Goal: Task Accomplishment & Management: Use online tool/utility

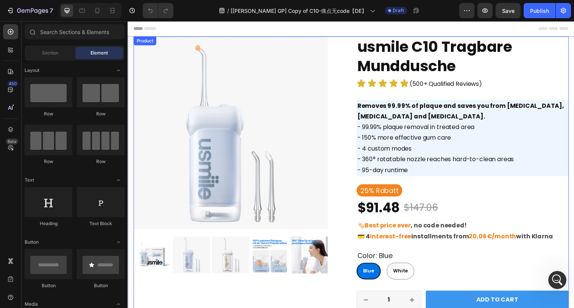
click at [351, 48] on div "Product Images usmile C10 Tragbare Munddusche Product Title Icon Icon Icon Icon…" at bounding box center [354, 244] width 443 height 414
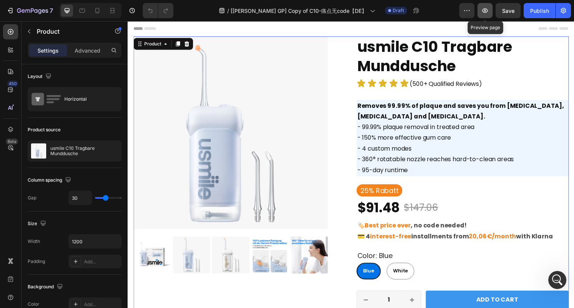
click at [483, 14] on button "button" at bounding box center [484, 10] width 15 height 15
click at [540, 9] on div "Publish" at bounding box center [539, 11] width 19 height 8
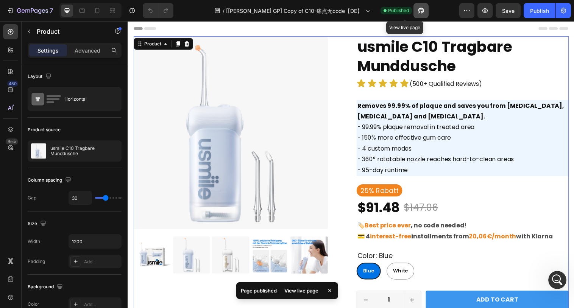
click at [418, 12] on icon "button" at bounding box center [419, 12] width 2 height 2
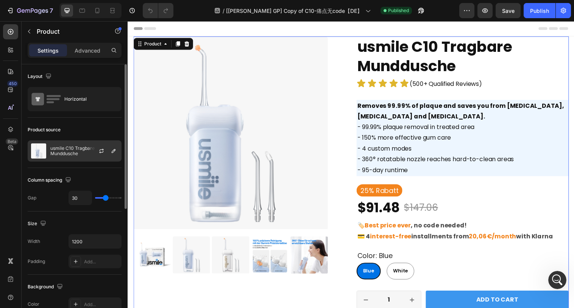
click at [75, 149] on p "usmile C10 Tragbare Munddusche" at bounding box center [84, 151] width 68 height 11
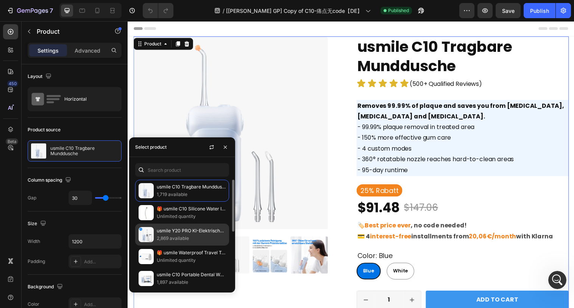
click at [170, 230] on p "usmile Y20 PRO KI-Elektrische Zahnbürste x C10 Tragbare Munddusche" at bounding box center [191, 231] width 69 height 8
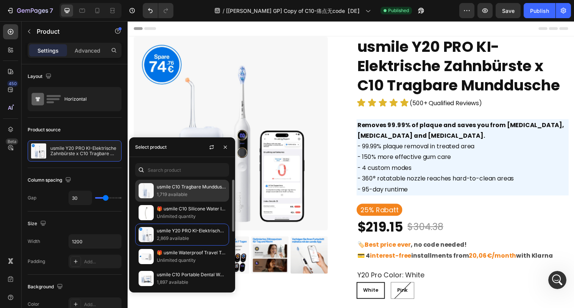
click at [171, 194] on p "1,719 available" at bounding box center [191, 195] width 69 height 8
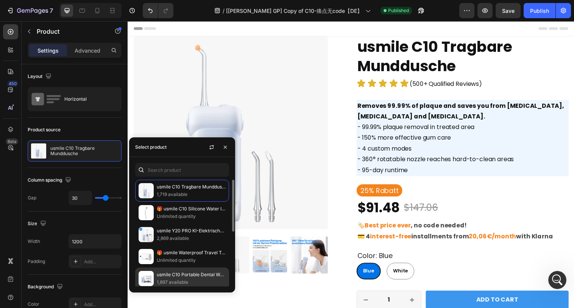
click at [170, 272] on p "usmile C10 Portable Dental Water Flosser" at bounding box center [191, 275] width 69 height 8
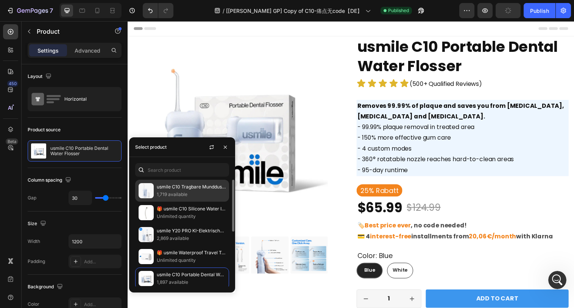
click at [176, 197] on p "1,719 available" at bounding box center [191, 195] width 69 height 8
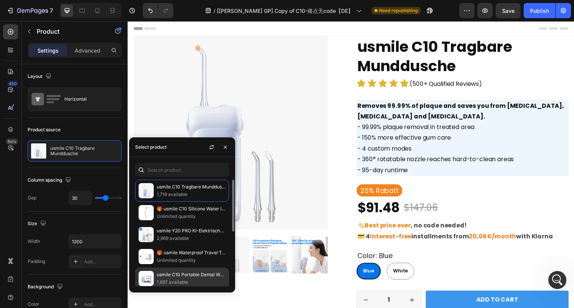
click at [174, 278] on p "1,897 available" at bounding box center [191, 282] width 69 height 8
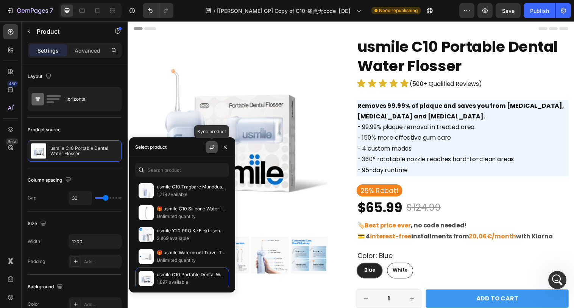
click at [212, 145] on icon "button" at bounding box center [212, 146] width 4 height 2
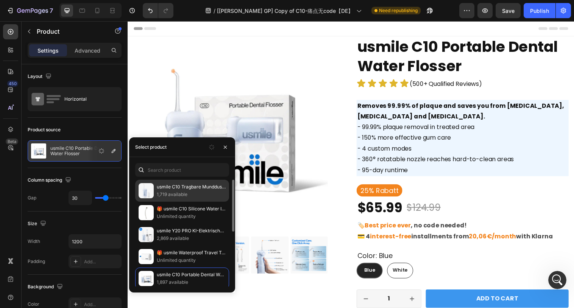
click at [180, 189] on p "usmile C10 Tragbare Munddusche" at bounding box center [191, 187] width 69 height 8
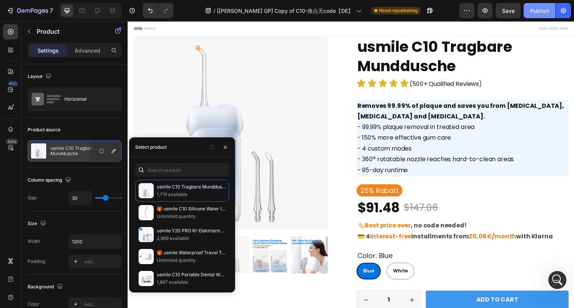
click at [537, 10] on div "Publish" at bounding box center [539, 11] width 19 height 8
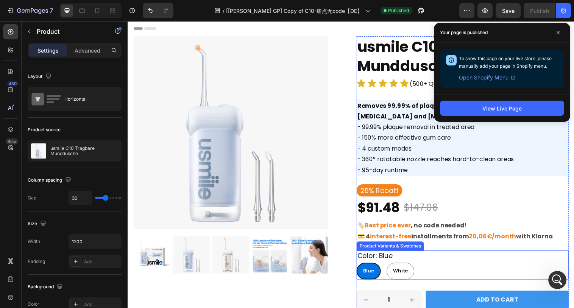
click at [401, 271] on div "White" at bounding box center [404, 275] width 27 height 12
click at [391, 267] on input "White White White" at bounding box center [390, 267] width 0 height 0
radio input "true"
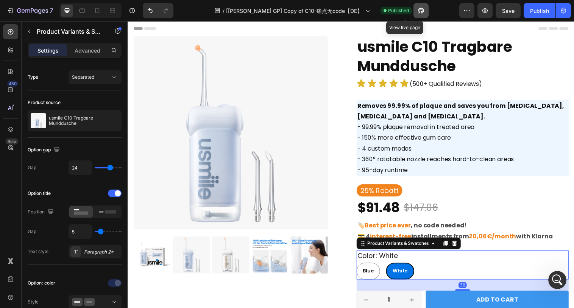
click at [417, 14] on icon "button" at bounding box center [421, 11] width 8 height 8
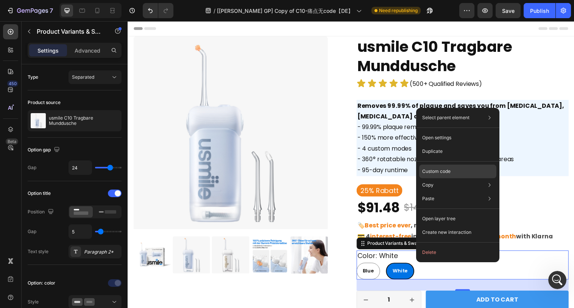
click at [432, 192] on div "Custom code" at bounding box center [457, 199] width 77 height 14
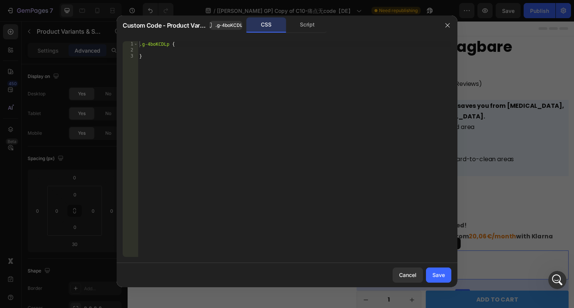
click at [286, 137] on div ".g-4boKCDLp { }" at bounding box center [294, 155] width 313 height 228
type textarea "}"
paste textarea "}"
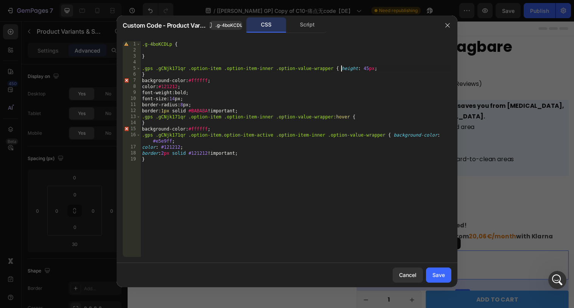
click at [341, 70] on div ".g-4boKCDLp { } .gps .gCNjk171qr .option-item .option-item-inner .option-value-…" at bounding box center [295, 155] width 311 height 228
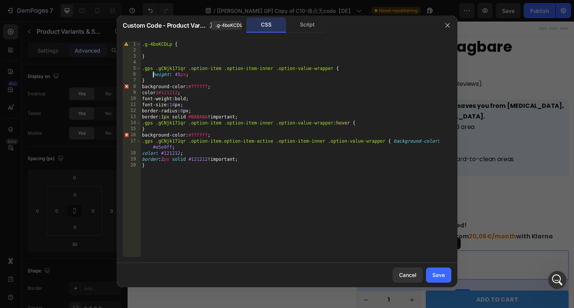
scroll to position [0, 1]
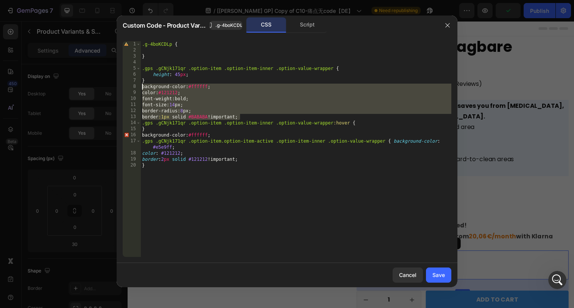
drag, startPoint x: 243, startPoint y: 118, endPoint x: 141, endPoint y: 87, distance: 106.8
click at [141, 87] on div ".g-4boKCDLp { } .gps .gCNjk171qr .option-item .option-item-inner .option-value-…" at bounding box center [295, 155] width 311 height 228
type textarea "background-color: #ffffff; color: #121212;"
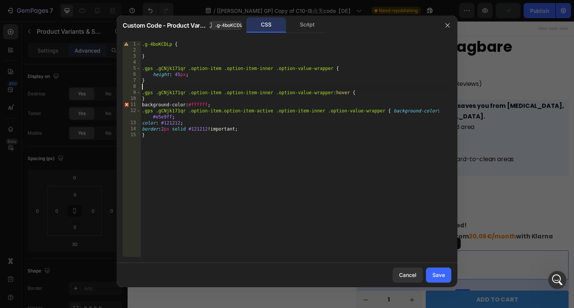
scroll to position [0, 0]
click at [194, 74] on div ".g-4boKCDLp { } .gps .gCNjk171qr .option-item .option-item-inner .option-value-…" at bounding box center [295, 155] width 311 height 228
type textarea "height: 45px;"
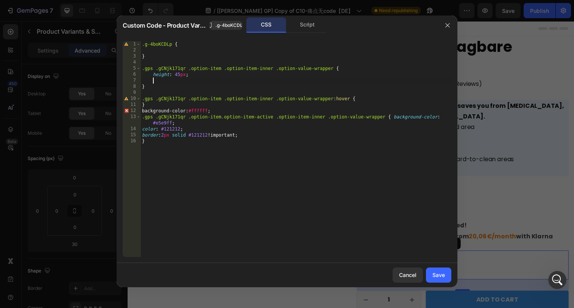
scroll to position [0, 0]
paste textarea "border:1px solid #BABABA !important;"
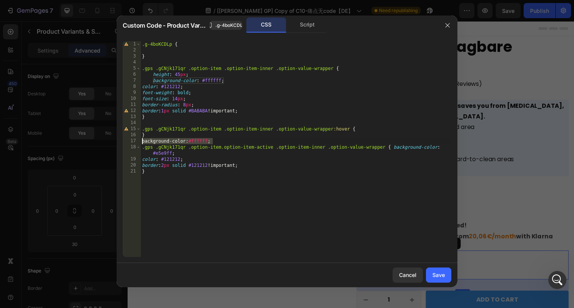
drag, startPoint x: 218, startPoint y: 140, endPoint x: 141, endPoint y: 141, distance: 76.8
click at [141, 141] on div ".g-4boKCDLp { } .gps .gCNjk171qr .option-item .option-item-inner .option-value-…" at bounding box center [295, 155] width 311 height 228
type textarea "background-color: #ffffff;"
click at [361, 129] on div ".g-4boKCDLp { } .gps .gCNjk171qr .option-item .option-item-inner .option-value-…" at bounding box center [295, 155] width 311 height 228
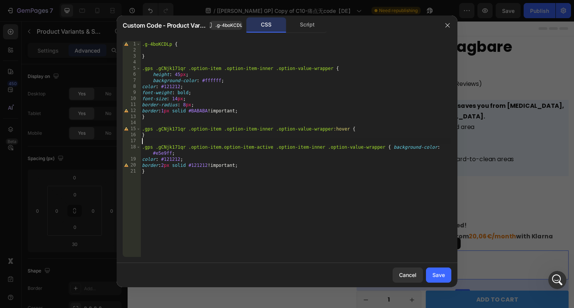
type textarea ".gps .gCNjk171qr .option-item .option-item-inner .option-value-wrapper:hover {"
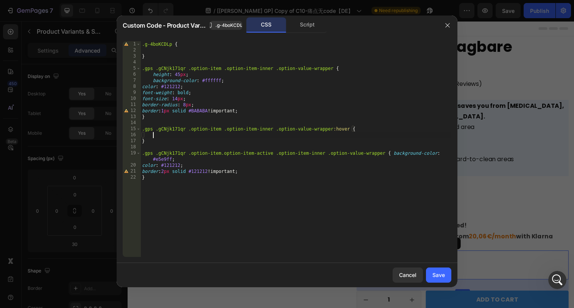
scroll to position [0, 0]
paste textarea "background-color: #ffffff;"
type textarea "background-color: #ffffff;"
drag, startPoint x: 432, startPoint y: 274, endPoint x: 299, endPoint y: 246, distance: 136.0
click at [432, 274] on div "Save" at bounding box center [438, 275] width 12 height 8
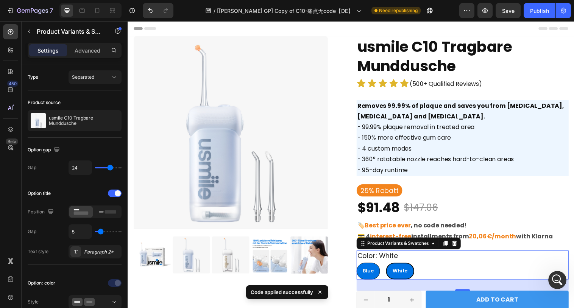
click at [377, 275] on span "Blue" at bounding box center [372, 275] width 11 height 7
click at [360, 267] on input "Blue Blue Blue" at bounding box center [360, 267] width 0 height 0
radio input "true"
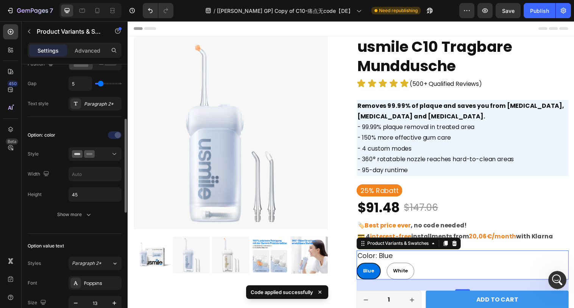
scroll to position [149, 0]
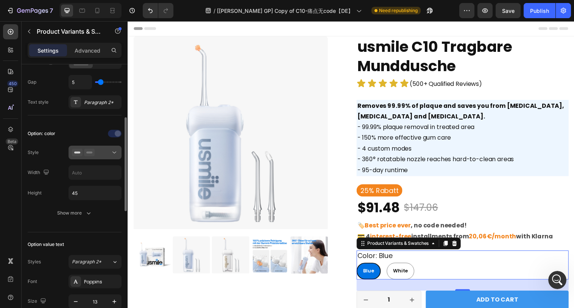
click at [105, 154] on div at bounding box center [95, 153] width 46 height 8
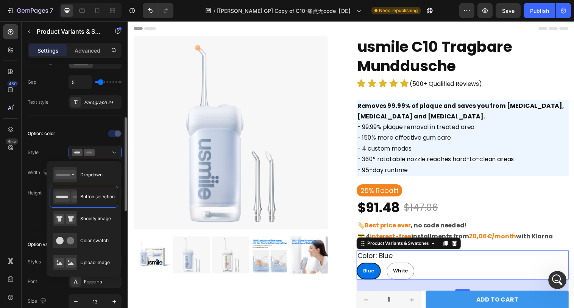
click at [79, 135] on div at bounding box center [94, 134] width 53 height 12
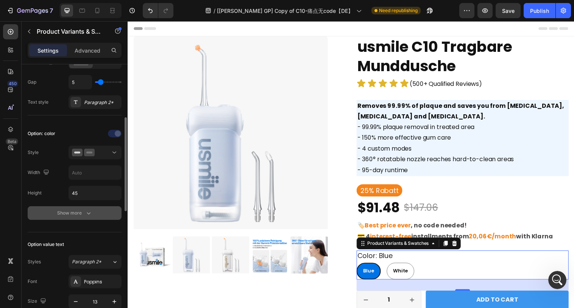
click at [81, 213] on div "Show more" at bounding box center [74, 213] width 35 height 8
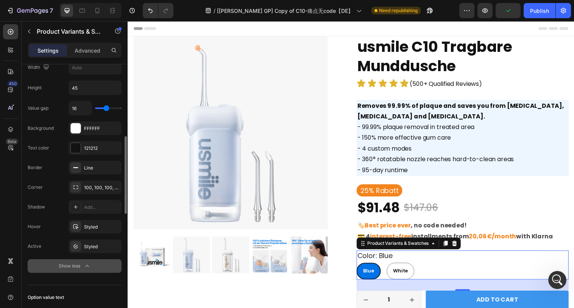
scroll to position [255, 0]
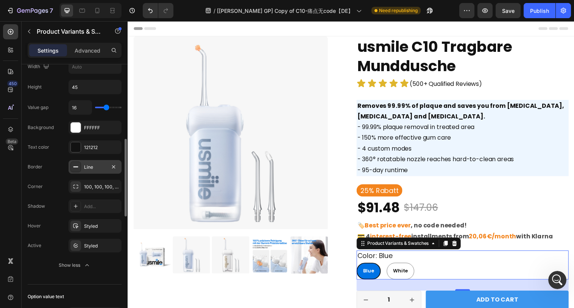
click at [78, 171] on div at bounding box center [75, 167] width 11 height 11
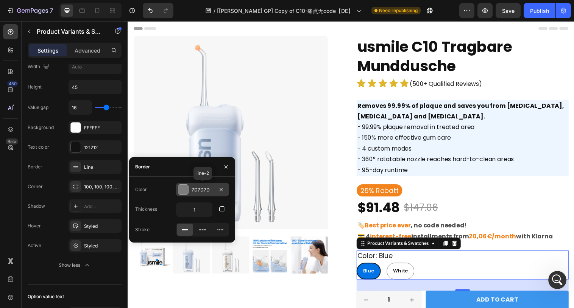
click at [199, 191] on div "7D7D7D" at bounding box center [202, 190] width 22 height 7
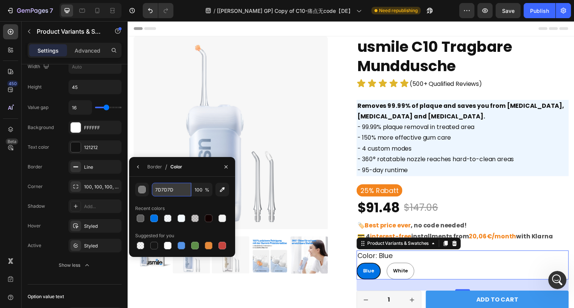
click at [175, 190] on input "7D7D7D" at bounding box center [171, 190] width 39 height 14
click at [58, 139] on div "Value gap 16 Background FFFFFF Text color 121212 Border Line Corner 100, 100, 1…" at bounding box center [75, 186] width 94 height 172
click at [65, 272] on div "Option: color Style Width Height 45 Value gap 16 Background FFFFFF Text color 1…" at bounding box center [75, 147] width 94 height 263
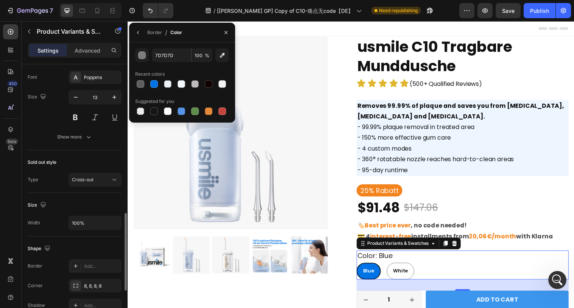
scroll to position [513, 0]
click at [90, 137] on icon "button" at bounding box center [89, 136] width 8 height 8
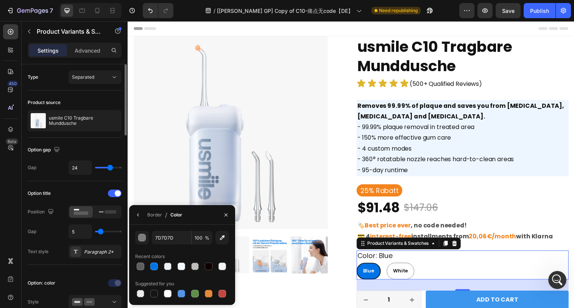
scroll to position [0, 0]
click at [114, 152] on div "Option gap" at bounding box center [75, 150] width 94 height 12
click at [439, 266] on div "color: blue Blue Blue Blue White White White" at bounding box center [468, 269] width 216 height 29
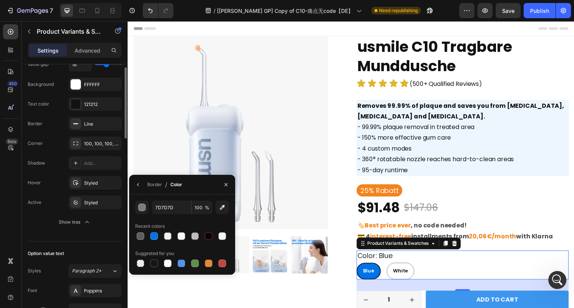
scroll to position [319, 0]
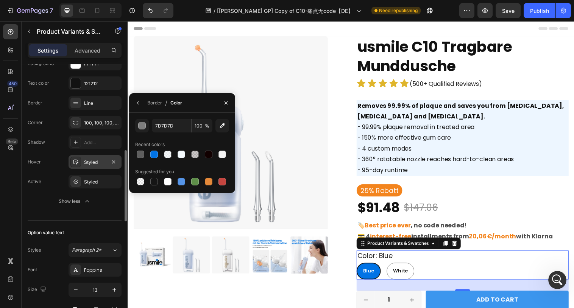
click at [74, 164] on icon at bounding box center [76, 162] width 6 height 6
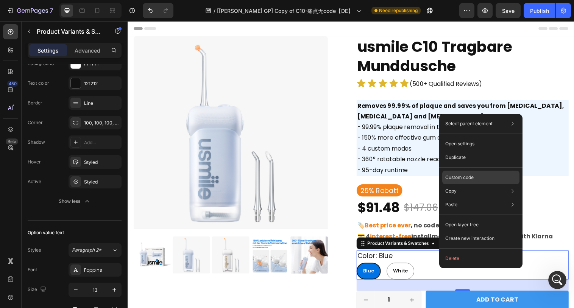
click at [467, 198] on div "Custom code" at bounding box center [480, 205] width 77 height 14
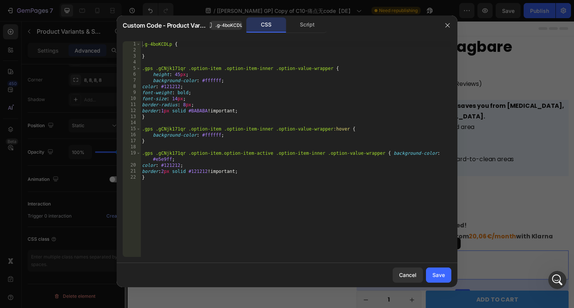
scroll to position [228, 0]
type textarea "border:1px solid #BABABA !important;"
click at [250, 110] on div ".g-4boKCDLp { } .gps .gCNjk171qr .option-item .option-item-inner .option-value-…" at bounding box center [295, 155] width 311 height 228
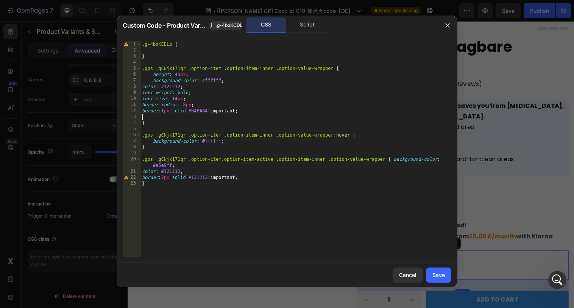
paste textarea "7D7D7D"
type textarea "7D7D7D"
click at [202, 110] on div ".g-4boKCDLp { } .gps .gCNjk171qr .option-item .option-item-inner .option-value-…" at bounding box center [295, 155] width 311 height 228
paste textarea "7D7D7D"
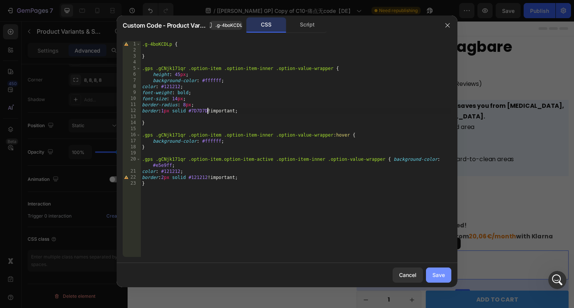
type textarea "border:1px solid #7D7D7D !important;"
click at [444, 272] on button "Save" at bounding box center [438, 275] width 25 height 15
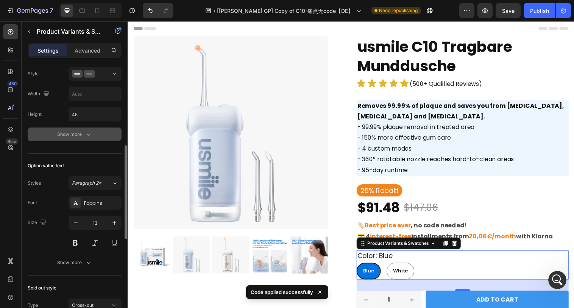
click at [92, 134] on button "Show more" at bounding box center [75, 135] width 94 height 14
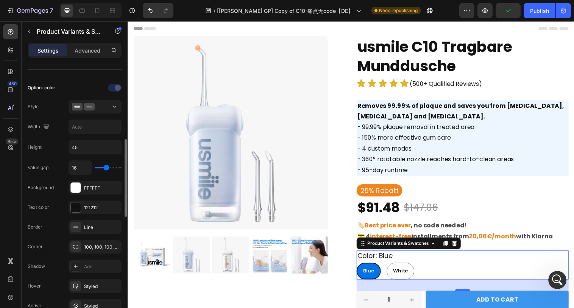
scroll to position [209, 0]
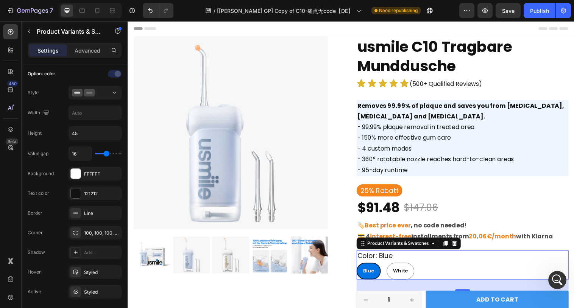
click at [460, 263] on div "color: blue Blue Blue Blue White White White" at bounding box center [468, 269] width 216 height 29
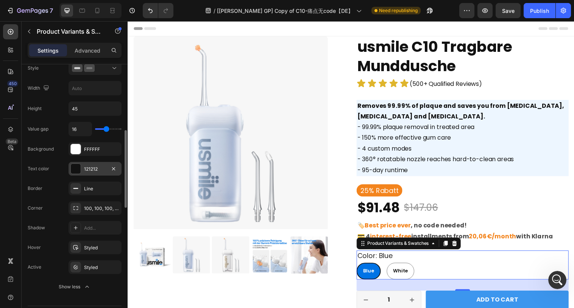
scroll to position [235, 0]
click at [77, 246] on icon at bounding box center [76, 247] width 6 height 6
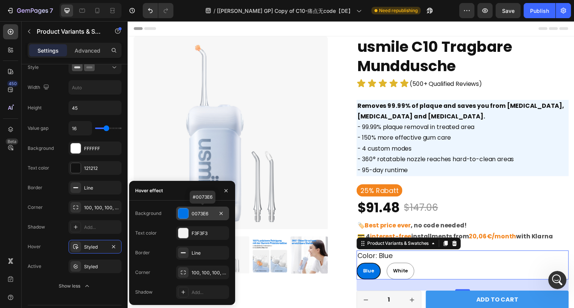
click at [196, 214] on div "0073E6" at bounding box center [202, 213] width 22 height 7
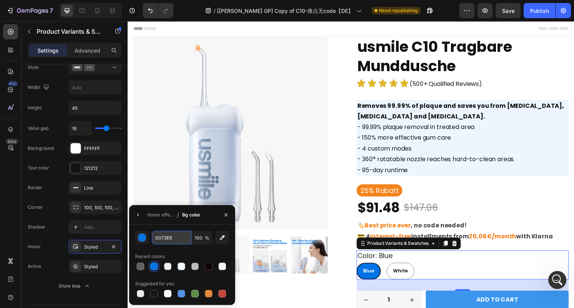
click at [178, 237] on input "0073E6" at bounding box center [171, 238] width 39 height 14
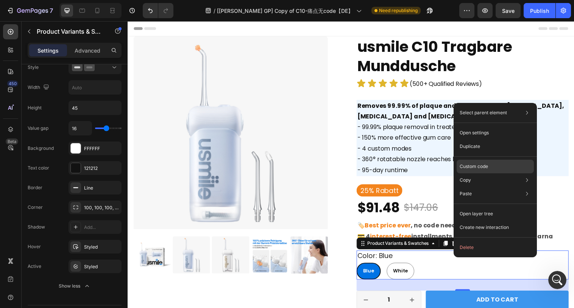
click at [478, 187] on div "Custom code" at bounding box center [494, 194] width 77 height 14
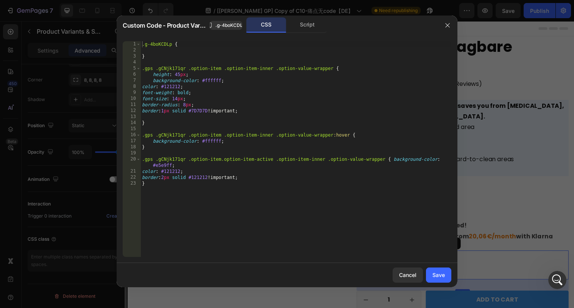
scroll to position [228, 0]
click at [207, 139] on div ".g-4boKCDLp { } .gps .gCNjk171qr .option-item .option-item-inner .option-value-…" at bounding box center [295, 155] width 311 height 228
paste textarea "0073E6"
type textarea "background-color: #0073E6;"
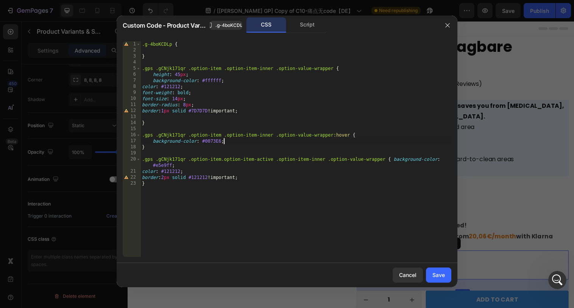
click at [238, 141] on div ".g-4boKCDLp { } .gps .gCNjk171qr .option-item .option-item-inner .option-value-…" at bounding box center [295, 155] width 311 height 228
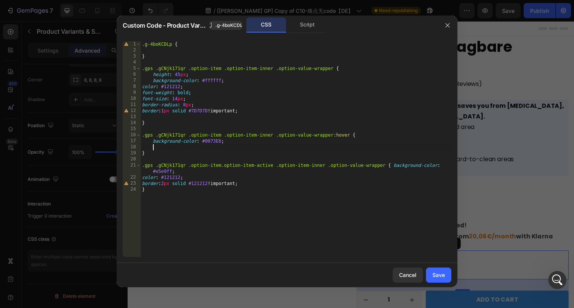
scroll to position [0, 0]
drag, startPoint x: 188, startPoint y: 86, endPoint x: 137, endPoint y: 86, distance: 51.5
click at [137, 86] on div "1 2 3 4 5 6 7 8 9 10 11 12 13 14 15 16 17 18 19 20 21 22 23 24 .g-4boKCDLp { } …" at bounding box center [287, 149] width 328 height 216
type textarea "color: #121212;"
click at [150, 145] on div ".g-4boKCDLp { } .gps .gCNjk171qr .option-item .option-item-inner .option-value-…" at bounding box center [295, 155] width 311 height 228
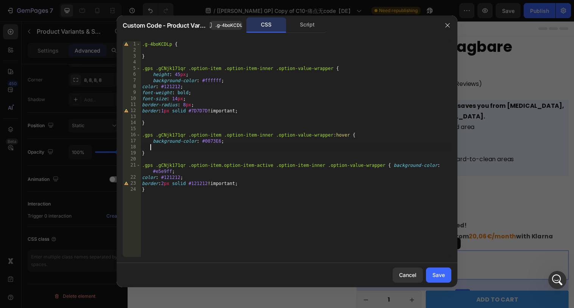
paste textarea "color: #121212;"
type textarea "color: #121212;"
click at [437, 276] on div "Save" at bounding box center [438, 275] width 12 height 8
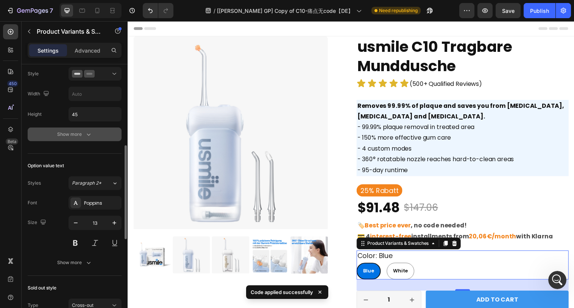
click at [86, 133] on icon "button" at bounding box center [89, 135] width 8 height 8
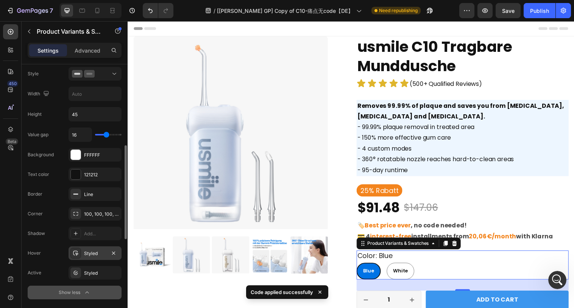
click at [77, 252] on icon at bounding box center [75, 253] width 5 height 5
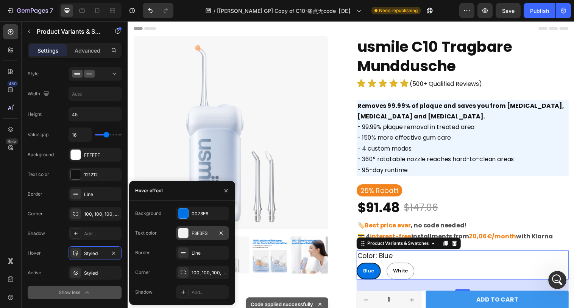
click at [201, 232] on div "F3F3F3" at bounding box center [202, 233] width 22 height 7
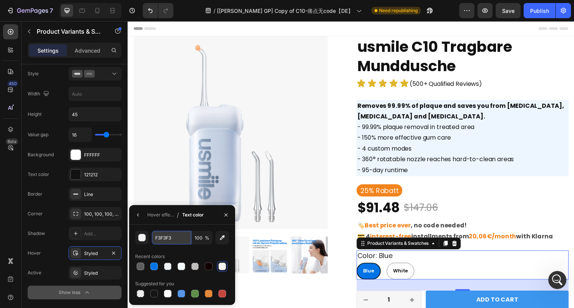
click at [179, 242] on input "F3F3F3" at bounding box center [171, 238] width 39 height 14
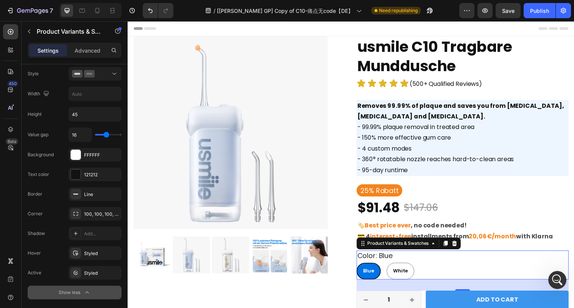
click at [472, 280] on div "Blue Blue Blue White White White" at bounding box center [468, 275] width 216 height 17
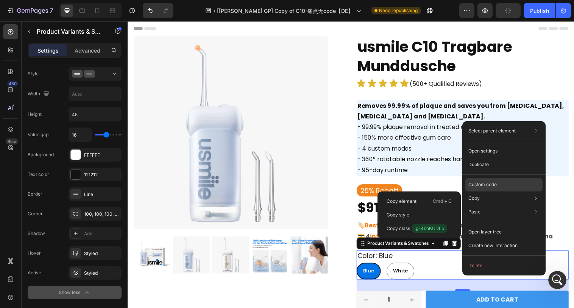
click at [489, 185] on p "Custom code" at bounding box center [482, 184] width 28 height 7
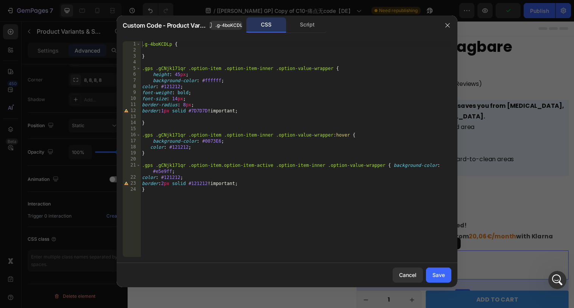
click at [182, 146] on div ".g-4boKCDLp { } .gps .gCNjk171qr .option-item .option-item-inner .option-value-…" at bounding box center [295, 155] width 311 height 228
paste textarea "F3F3F3"
click at [394, 165] on div ".g-4boKCDLp { } .gps .gCNjk171qr .option-item .option-item-inner .option-value-…" at bounding box center [295, 155] width 311 height 228
type textarea "background-color: #e5e9ff;"
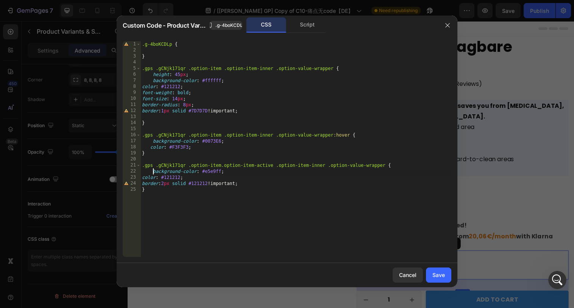
scroll to position [0, 1]
click at [442, 277] on div "Save" at bounding box center [438, 275] width 12 height 8
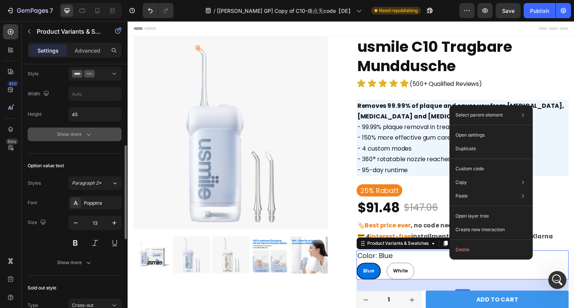
click at [78, 135] on div "Show more" at bounding box center [74, 135] width 35 height 8
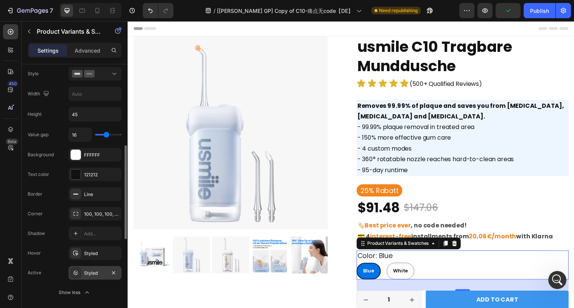
click at [73, 274] on icon at bounding box center [76, 273] width 6 height 6
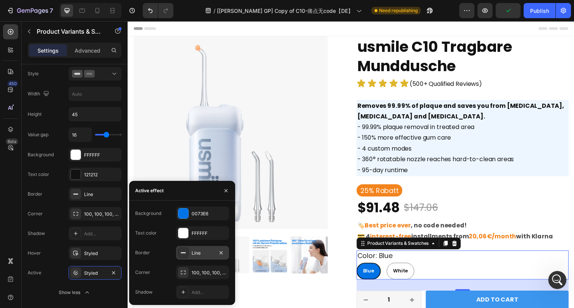
click at [179, 252] on div at bounding box center [183, 252] width 11 height 11
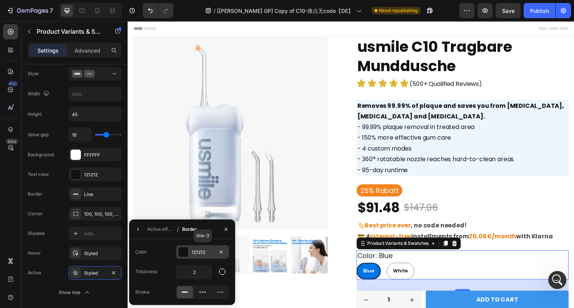
click at [209, 252] on div "121212" at bounding box center [202, 252] width 22 height 7
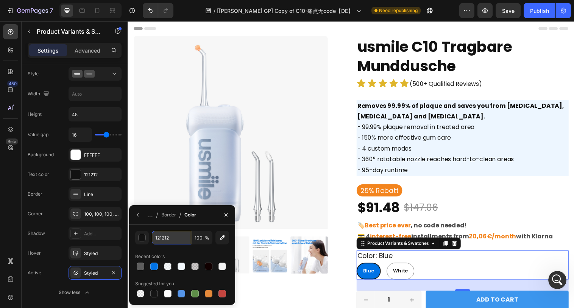
click at [177, 240] on input "121212" at bounding box center [171, 238] width 39 height 14
click at [456, 266] on div "color: blue Blue Blue Blue White White White" at bounding box center [468, 269] width 216 height 29
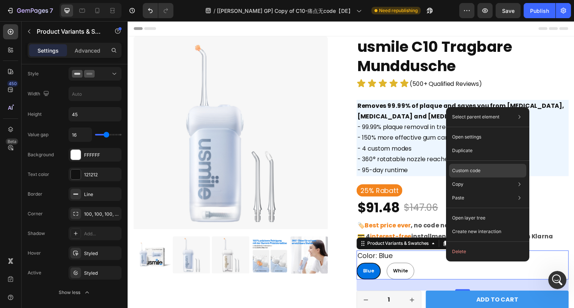
click at [466, 167] on p "Custom code" at bounding box center [466, 170] width 28 height 7
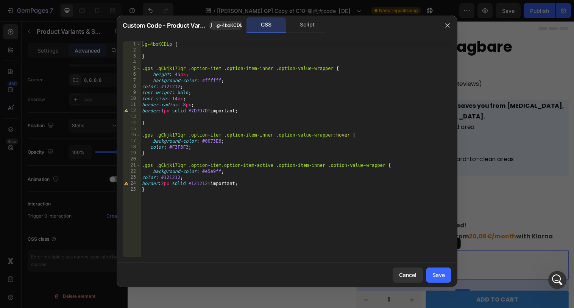
type textarea "color: #F3F3F3;"
click at [207, 148] on div ".g-4boKCDLp { } .gps .gCNjk171qr .option-item .option-item-inner .option-value-…" at bounding box center [295, 155] width 311 height 228
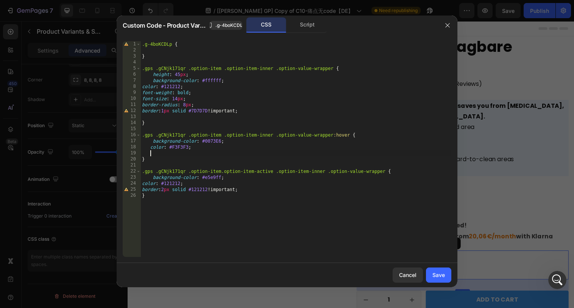
scroll to position [0, 0]
paste textarea "121212"
drag, startPoint x: 185, startPoint y: 111, endPoint x: 142, endPoint y: 110, distance: 43.5
click at [142, 110] on div ".g-4boKCDLp { } .gps .gCNjk171qr .option-item .option-item-inner .option-value-…" at bounding box center [295, 155] width 311 height 228
click at [149, 151] on div ".g-4boKCDLp { } .gps .gCNjk171qr .option-item .option-item-inner .option-value-…" at bounding box center [295, 155] width 311 height 228
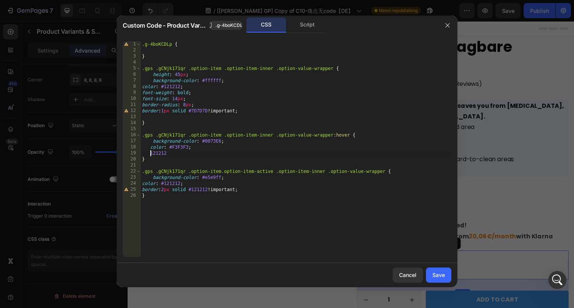
paste textarea "border:1px solid"
drag, startPoint x: 243, startPoint y: 110, endPoint x: 208, endPoint y: 110, distance: 35.2
click at [208, 110] on div ".g-4boKCDLp { } .gps .gCNjk171qr .option-item .option-item-inner .option-value-…" at bounding box center [295, 155] width 311 height 228
click at [226, 152] on div ".g-4boKCDLp { } .gps .gCNjk171qr .option-item .option-item-inner .option-value-…" at bounding box center [295, 155] width 311 height 228
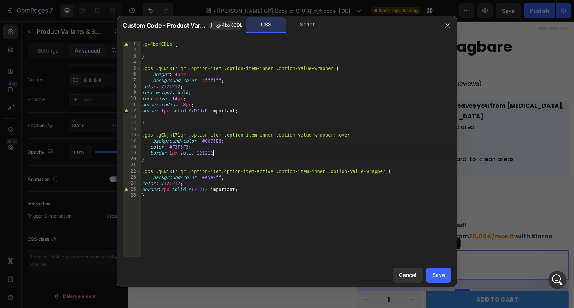
paste textarea "!important;"
click at [196, 152] on div ".g-4boKCDLp { } .gps .gCNjk171qr .option-item .option-item-inner .option-value-…" at bounding box center [295, 155] width 311 height 228
click at [181, 145] on div ".g-4boKCDLp { } .gps .gCNjk171qr .option-item .option-item-inner .option-value-…" at bounding box center [295, 155] width 311 height 228
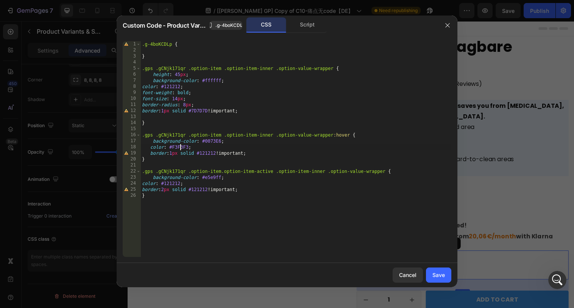
click at [181, 145] on div ".g-4boKCDLp { } .gps .gCNjk171qr .option-item .option-item-inner .option-value-…" at bounding box center [295, 155] width 311 height 228
click at [171, 185] on div ".g-4boKCDLp { } .gps .gCNjk171qr .option-item .option-item-inner .option-value-…" at bounding box center [295, 155] width 311 height 228
paste textarea "F3F3F3"
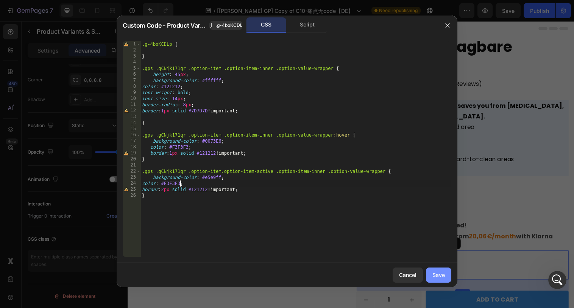
type textarea "color: #F3F3F3;"
click at [436, 272] on div "Save" at bounding box center [438, 275] width 12 height 8
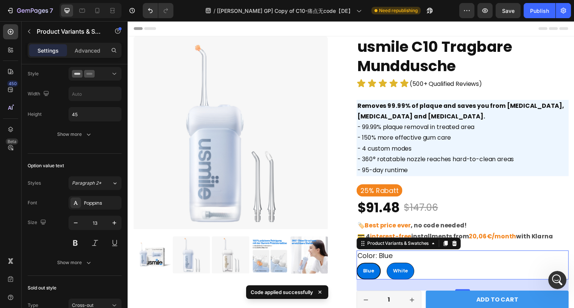
click at [415, 279] on div "White" at bounding box center [404, 275] width 27 height 12
click at [391, 267] on input "White White White" at bounding box center [390, 267] width 0 height 0
radio input "true"
click at [450, 271] on div "Blue Blue Blue White White White" at bounding box center [468, 275] width 216 height 17
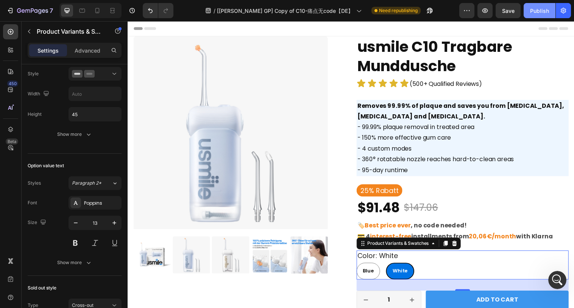
click at [531, 14] on button "Publish" at bounding box center [539, 10] width 32 height 15
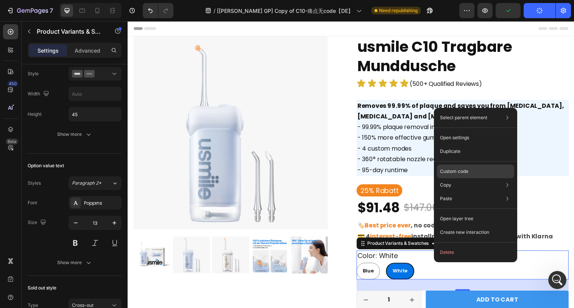
click at [447, 192] on div "Custom code" at bounding box center [475, 199] width 77 height 14
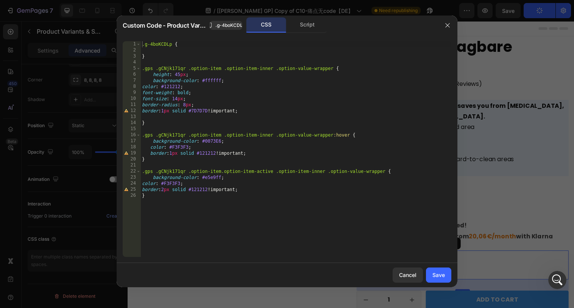
click at [166, 45] on div ".g-4boKCDLp { } .gps .gCNjk171qr .option-item .option-item-inner .option-value-…" at bounding box center [295, 155] width 311 height 228
click at [230, 23] on span ".g-4boKCDLp" at bounding box center [230, 25] width 30 height 7
drag, startPoint x: 187, startPoint y: 67, endPoint x: 156, endPoint y: 68, distance: 31.0
click at [156, 68] on div ".g-4boKCDLp { } .gps .gCNjk171qr .option-item .option-item-inner .option-value-…" at bounding box center [295, 155] width 311 height 228
paste textarea "-4boKCDLp"
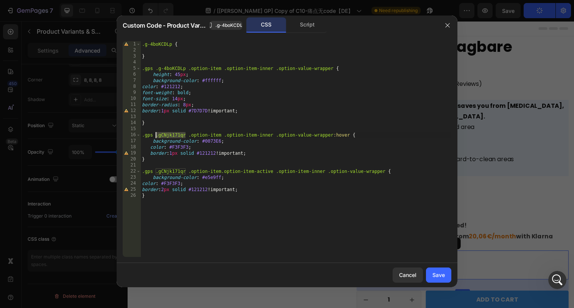
drag, startPoint x: 186, startPoint y: 135, endPoint x: 156, endPoint y: 135, distance: 30.6
click at [156, 135] on div ".g-4boKCDLp { } .gps .g-4boKCDLp .option-item .option-item-inner .option-value-…" at bounding box center [295, 155] width 311 height 228
paste textarea "-4boKCDLp"
drag, startPoint x: 186, startPoint y: 170, endPoint x: 156, endPoint y: 171, distance: 29.9
click at [156, 171] on div ".g-4boKCDLp { } .gps .g-4boKCDLp .option-item .option-item-inner .option-value-…" at bounding box center [295, 155] width 311 height 228
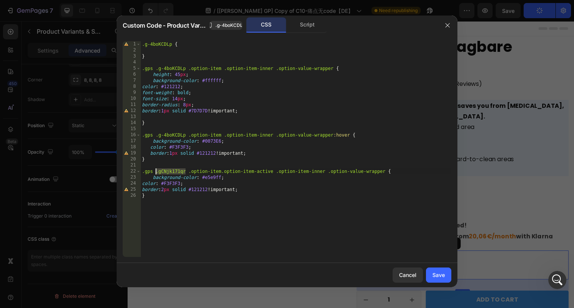
paste textarea "-4boKCDLp"
type textarea ".gps .g-4boKCDLp .option-item.option-item-active .option-item-inner .option-val…"
click at [442, 278] on div "Save" at bounding box center [438, 275] width 12 height 8
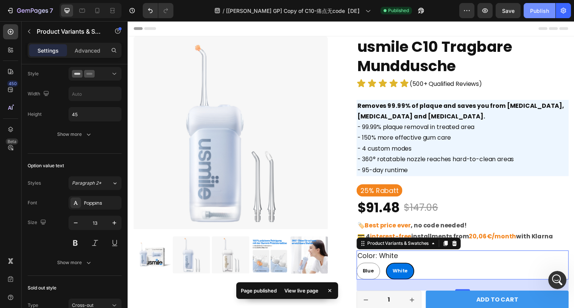
click at [538, 12] on div "Publish" at bounding box center [539, 11] width 19 height 8
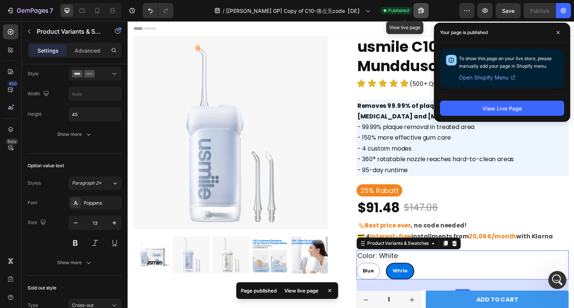
click at [417, 13] on icon "button" at bounding box center [421, 11] width 8 height 8
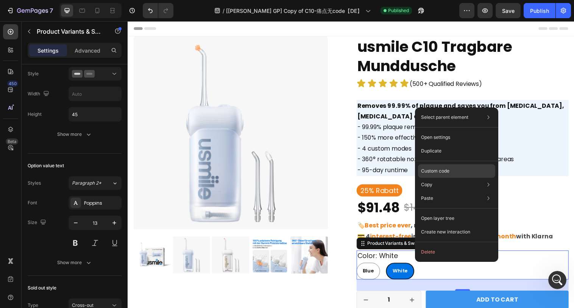
click at [434, 173] on p "Custom code" at bounding box center [435, 171] width 28 height 7
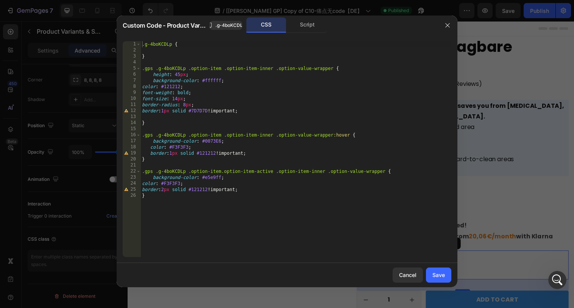
type textarea "border:1px solid #7D7D7D !important;"
click at [250, 112] on div ".g-4boKCDLp { } .gps .g-4boKCDLp .option-item .option-item-inner .option-value-…" at bounding box center [295, 155] width 311 height 228
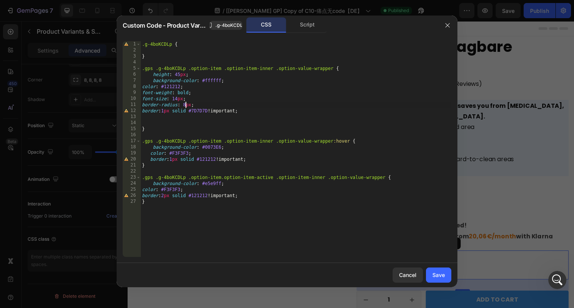
click at [185, 103] on div ".g-4boKCDLp { } .gps .g-4boKCDLp .option-item .option-item-inner .option-value-…" at bounding box center [295, 155] width 311 height 228
type textarea "border-radius: 100px;"
click at [441, 274] on div "Save" at bounding box center [438, 275] width 12 height 8
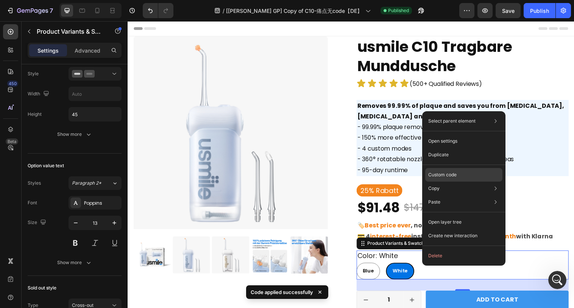
click at [443, 175] on p "Custom code" at bounding box center [442, 174] width 28 height 7
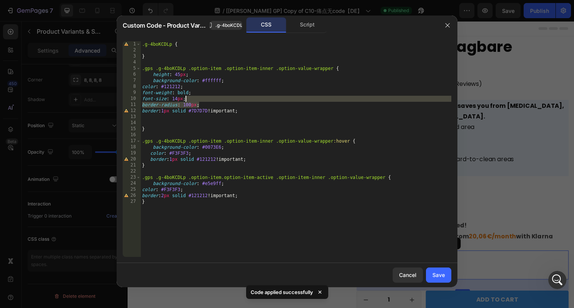
click at [214, 100] on div ".g-4boKCDLp { } .gps .g-4boKCDLp .option-item .option-item-inner .option-value-…" at bounding box center [295, 155] width 311 height 228
click at [263, 160] on div ".g-4boKCDLp { } .gps .g-4boKCDLp .option-item .option-item-inner .option-value-…" at bounding box center [295, 155] width 311 height 228
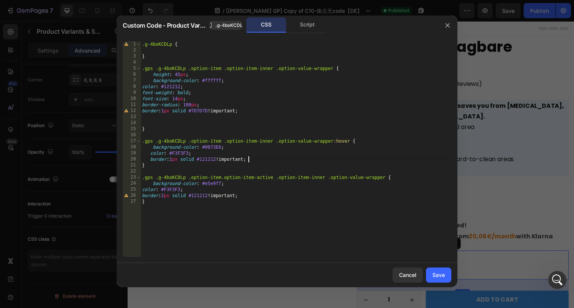
paste textarea "border-radius: 100px"
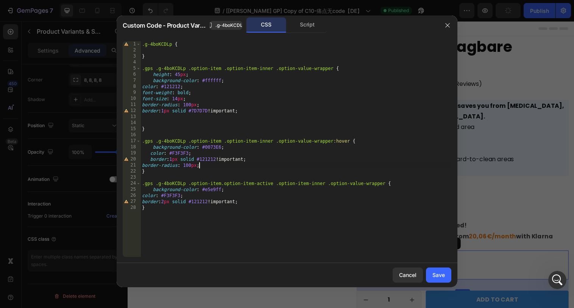
click at [260, 200] on div ".g-4boKCDLp { } .gps .g-4boKCDLp .option-item .option-item-inner .option-value-…" at bounding box center [295, 155] width 311 height 228
paste textarea "-radius: 100px"
type textarea "border-radius: 100px;"
click at [439, 273] on div "Save" at bounding box center [438, 275] width 12 height 8
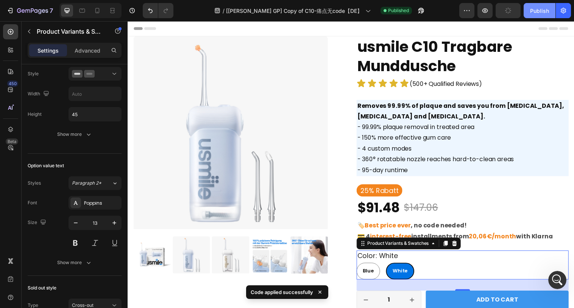
click at [540, 11] on div "Publish" at bounding box center [539, 11] width 19 height 8
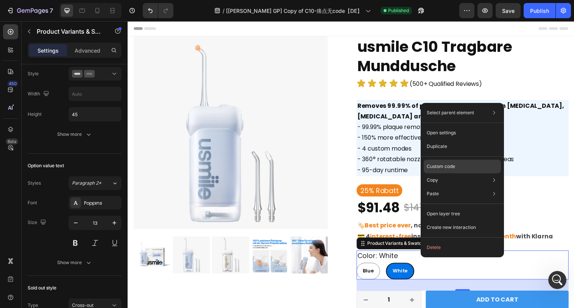
click at [443, 165] on p "Custom code" at bounding box center [440, 166] width 28 height 7
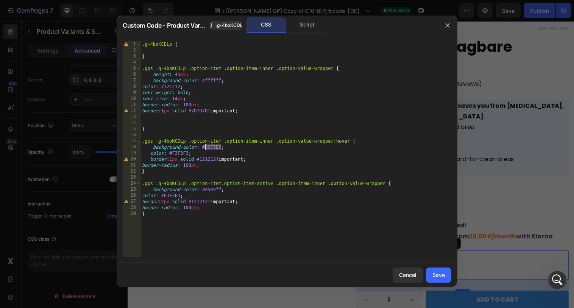
drag, startPoint x: 222, startPoint y: 147, endPoint x: 204, endPoint y: 145, distance: 18.3
click at [204, 145] on div ".g-4boKCDLp { } .gps .g-4boKCDLp .option-item .option-item-inner .option-value-…" at bounding box center [295, 155] width 311 height 228
drag, startPoint x: 228, startPoint y: 79, endPoint x: 222, endPoint y: 74, distance: 7.5
click at [222, 74] on div ".g-4boKCDLp { } .gps .g-4boKCDLp .option-item .option-item-inner .option-value-…" at bounding box center [295, 155] width 311 height 228
type textarea "height: 45px;"
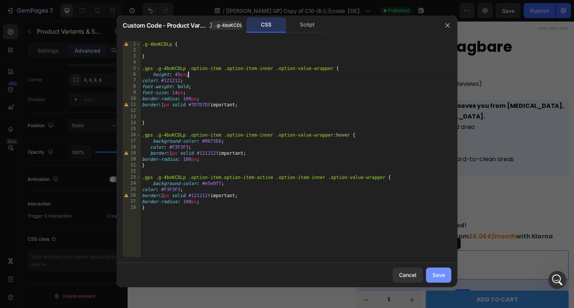
click at [439, 274] on div "Save" at bounding box center [438, 275] width 12 height 8
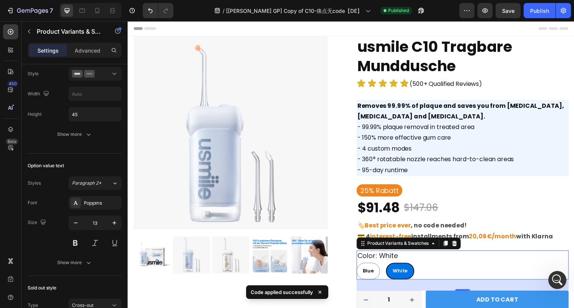
click at [531, 19] on div "7 Version history / [[PERSON_NAME] GP] Copy of C10-痛点无code【DE】 Published Previe…" at bounding box center [287, 11] width 574 height 22
click at [532, 12] on div "Publish" at bounding box center [539, 11] width 19 height 8
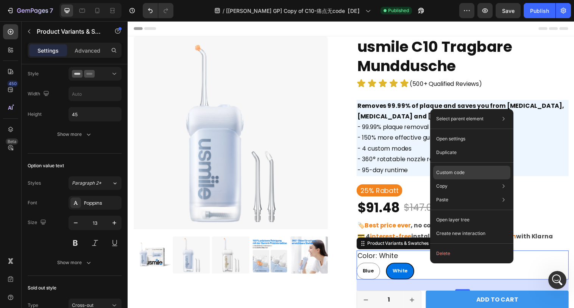
click at [448, 172] on p "Custom code" at bounding box center [450, 172] width 28 height 7
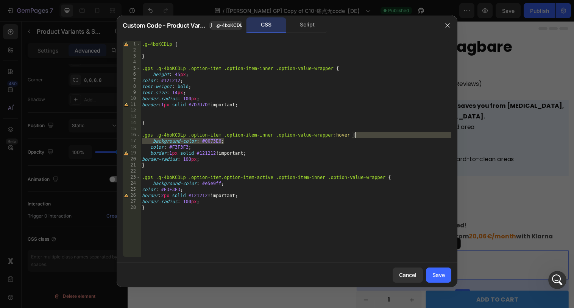
drag, startPoint x: 249, startPoint y: 142, endPoint x: 359, endPoint y: 137, distance: 110.2
click at [359, 137] on div ".g-4boKCDLp { } .gps .g-4boKCDLp .option-item .option-item-inner .option-value-…" at bounding box center [295, 155] width 311 height 228
click at [283, 155] on div ".g-4boKCDLp { } .gps .g-4boKCDLp .option-item .option-item-inner .option-value-…" at bounding box center [295, 155] width 311 height 228
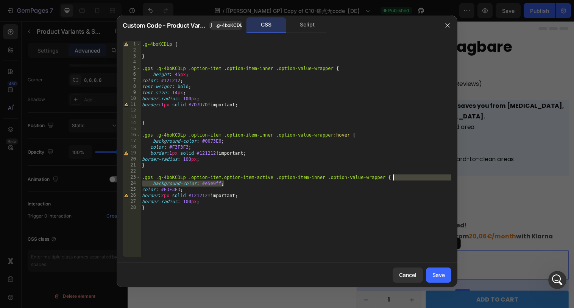
drag, startPoint x: 277, startPoint y: 184, endPoint x: 403, endPoint y: 180, distance: 125.3
click at [403, 180] on div ".g-4boKCDLp { } .gps .g-4boKCDLp .option-item .option-item-inner .option-value-…" at bounding box center [295, 155] width 311 height 228
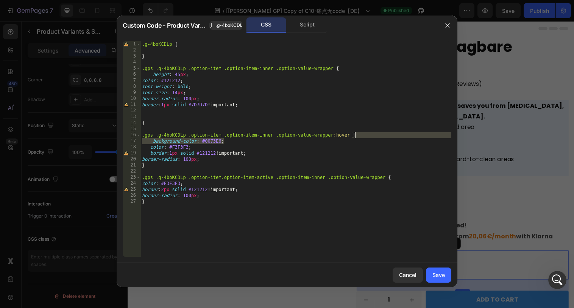
drag, startPoint x: 355, startPoint y: 142, endPoint x: 360, endPoint y: 136, distance: 7.6
click at [360, 136] on div ".g-4boKCDLp { } .gps .g-4boKCDLp .option-item .option-item-inner .option-value-…" at bounding box center [295, 155] width 311 height 228
click at [404, 180] on div ".g-4boKCDLp { } .gps .g-4boKCDLp .option-item .option-item-inner .option-value-…" at bounding box center [295, 155] width 311 height 228
paste textarea "background-color: #0073E6;"
type textarea "background-color: #0073E6;"
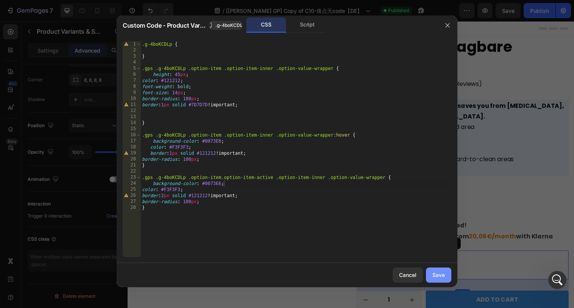
drag, startPoint x: 440, startPoint y: 277, endPoint x: 354, endPoint y: 146, distance: 156.4
click at [440, 277] on div "Save" at bounding box center [438, 275] width 12 height 8
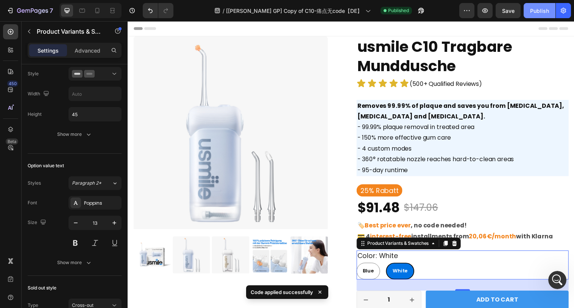
click at [544, 14] on div "Publish" at bounding box center [539, 11] width 19 height 8
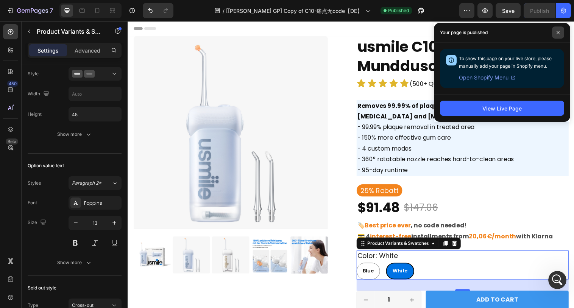
click at [558, 36] on span at bounding box center [558, 32] width 12 height 12
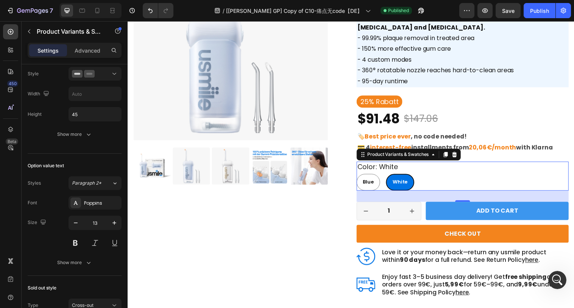
scroll to position [94, 0]
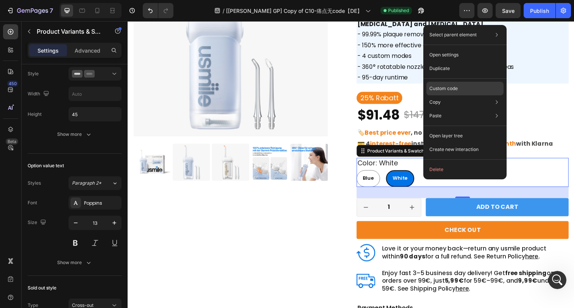
click at [456, 89] on p "Custom code" at bounding box center [443, 88] width 28 height 7
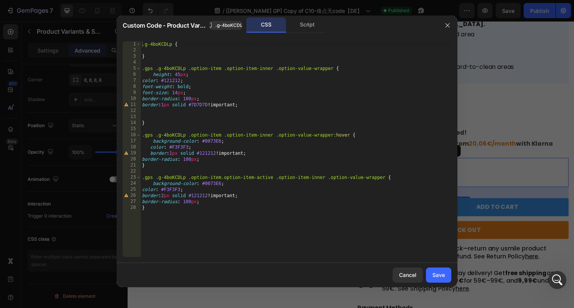
click at [171, 110] on div ".g-4boKCDLp { } .gps .g-4boKCDLp .option-item .option-item-inner .option-value-…" at bounding box center [295, 155] width 311 height 228
type textarea "border:1px solid #7D7D7D !important;"
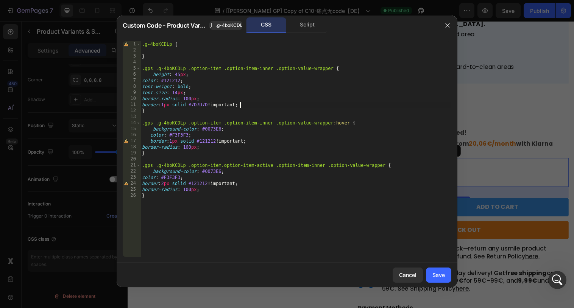
click at [143, 147] on div ".g-4boKCDLp { } .gps .g-4boKCDLp .option-item .option-item-inner .option-value-…" at bounding box center [295, 155] width 311 height 228
type textarea "border-radius: 100px;"
click at [432, 271] on button "Save" at bounding box center [438, 275] width 25 height 15
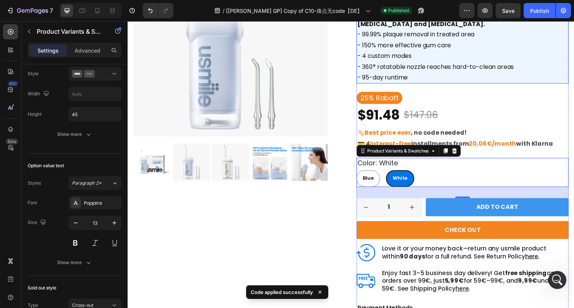
click at [428, 56] on h2 "Removes 99.99% of plaque and saves you from [MEDICAL_DATA], [MEDICAL_DATA] and …" at bounding box center [468, 46] width 216 height 78
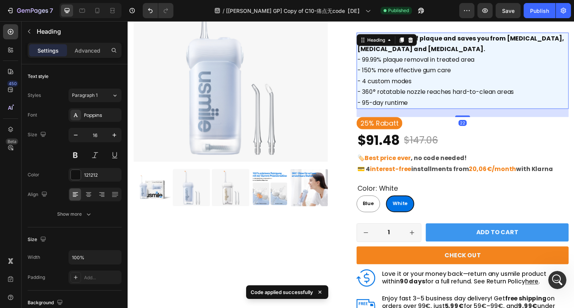
scroll to position [67, 0]
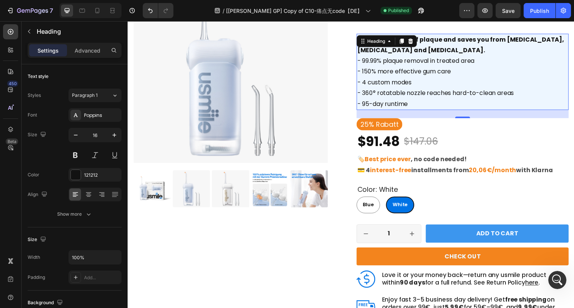
click at [467, 51] on h2 "Removes 99.99% of plaque and saves you from [MEDICAL_DATA], [MEDICAL_DATA] and …" at bounding box center [468, 73] width 216 height 78
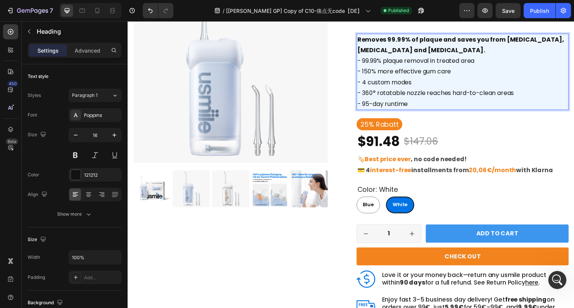
click at [398, 51] on strong "Removes 99.99% of plaque and saves you from [MEDICAL_DATA], [MEDICAL_DATA] and …" at bounding box center [466, 46] width 210 height 20
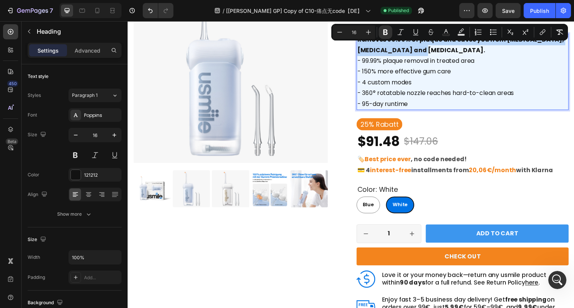
drag, startPoint x: 398, startPoint y: 51, endPoint x: 360, endPoint y: 42, distance: 39.2
click at [360, 42] on h2 "Removes 99.99% of plaque and saves you from [MEDICAL_DATA], [MEDICAL_DATA] and …" at bounding box center [468, 73] width 216 height 78
copy strong "Removes 99.99% of plaque and saves you from [MEDICAL_DATA], [MEDICAL_DATA] and …"
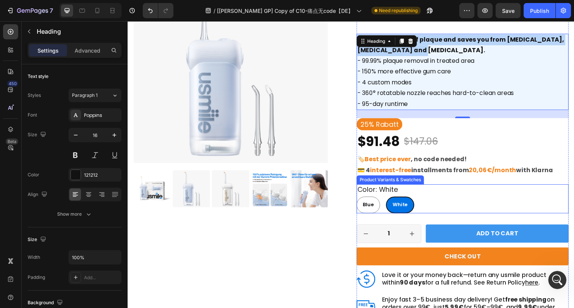
click at [439, 201] on div "Blue Blue Blue White White White" at bounding box center [468, 208] width 216 height 17
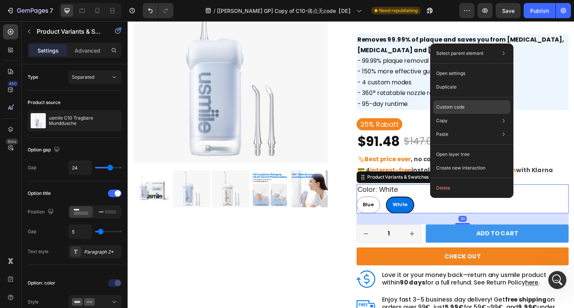
click at [456, 128] on div "Custom code" at bounding box center [471, 135] width 77 height 14
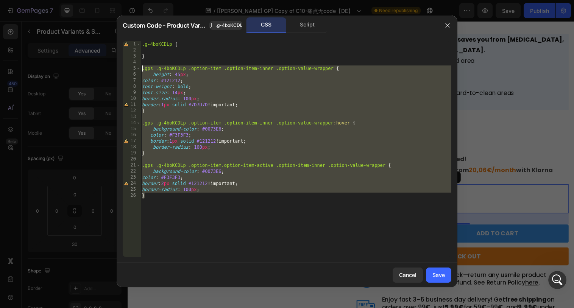
drag, startPoint x: 173, startPoint y: 202, endPoint x: 141, endPoint y: 67, distance: 138.1
click at [141, 67] on div ".g-4boKCDLp { } .gps .g-4boKCDLp .option-item .option-item-inner .option-value-…" at bounding box center [295, 155] width 311 height 228
type textarea ".gps .g-4boKCDLp .option-item .option-item-inner .option-value-wrapper { height…"
